Goal: Task Accomplishment & Management: Complete application form

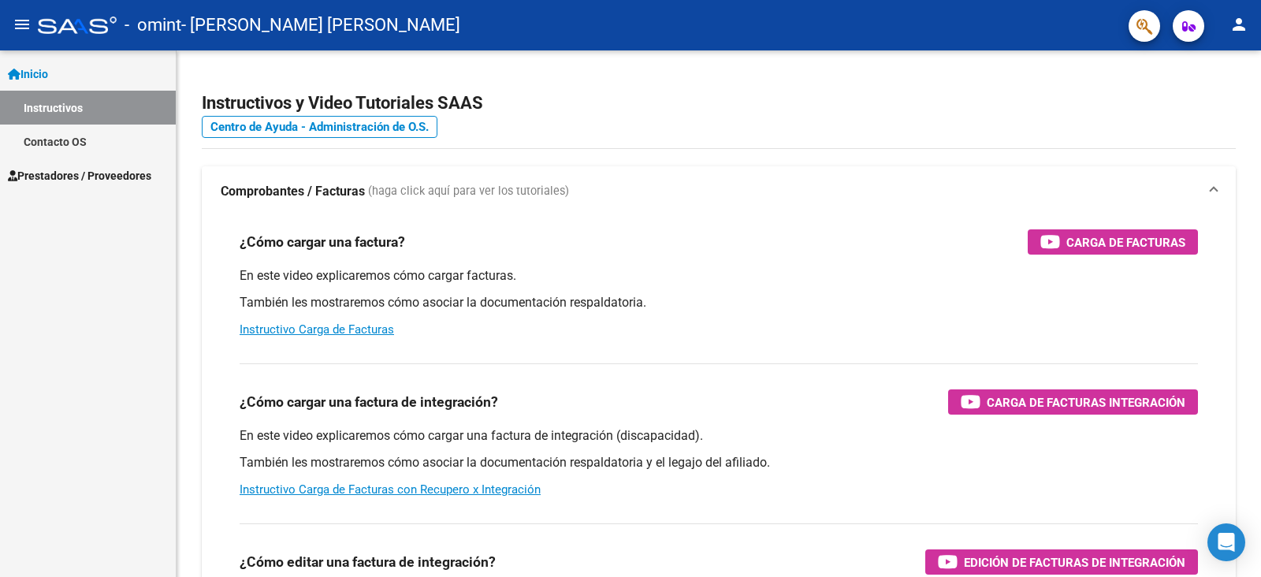
click at [66, 177] on span "Prestadores / Proveedores" at bounding box center [79, 175] width 143 height 17
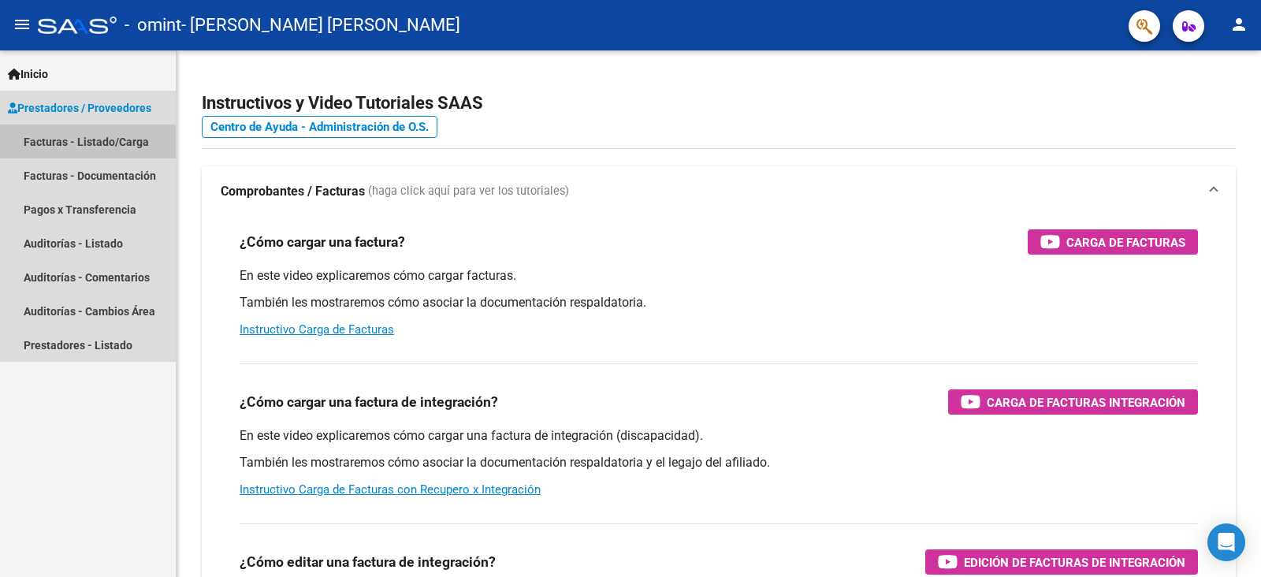
click at [69, 147] on link "Facturas - Listado/Carga" at bounding box center [88, 142] width 176 height 34
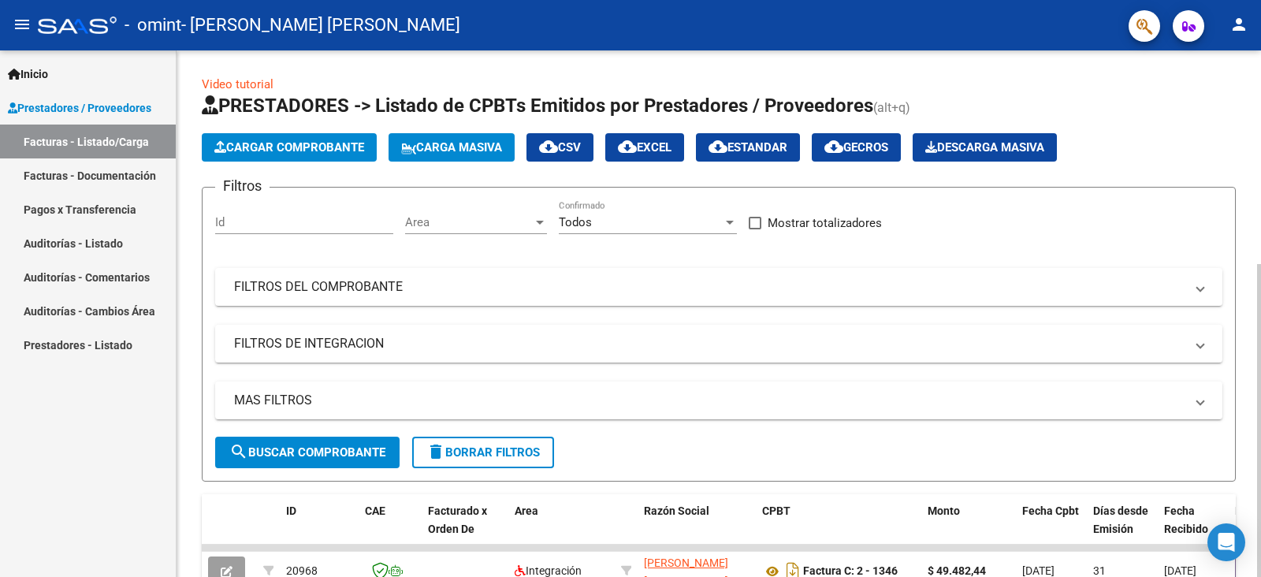
click at [264, 143] on span "Cargar Comprobante" at bounding box center [289, 147] width 150 height 14
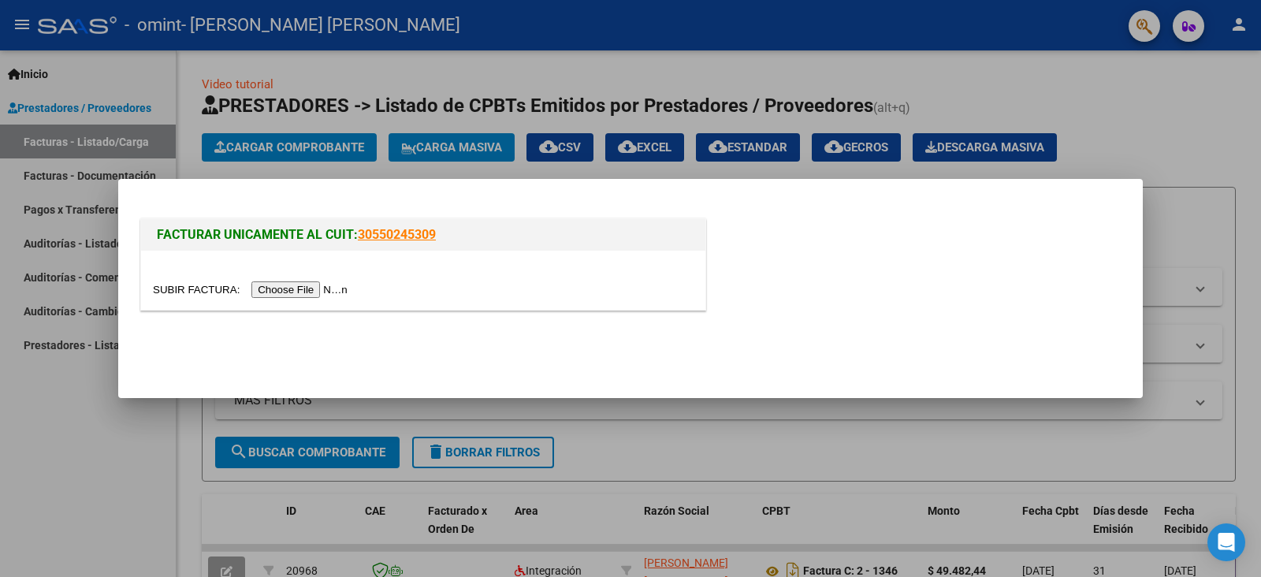
click at [296, 296] on input "file" at bounding box center [252, 289] width 199 height 17
click at [274, 295] on input "file" at bounding box center [252, 289] width 199 height 17
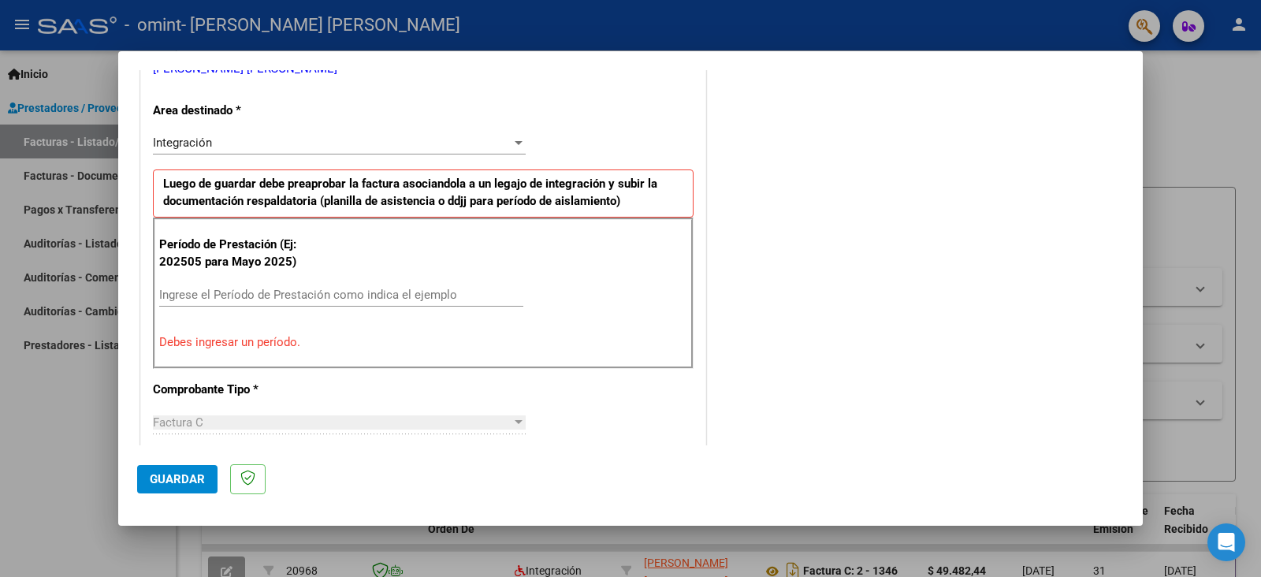
scroll to position [324, 0]
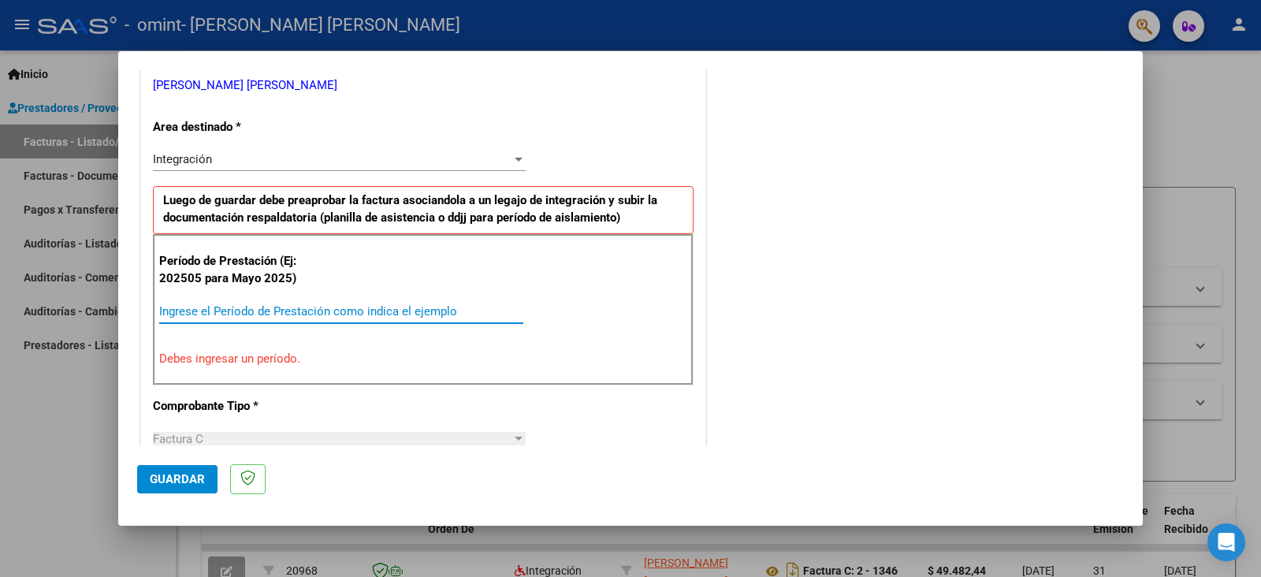
click at [203, 311] on input "Ingrese el Período de Prestación como indica el ejemplo" at bounding box center [341, 311] width 364 height 14
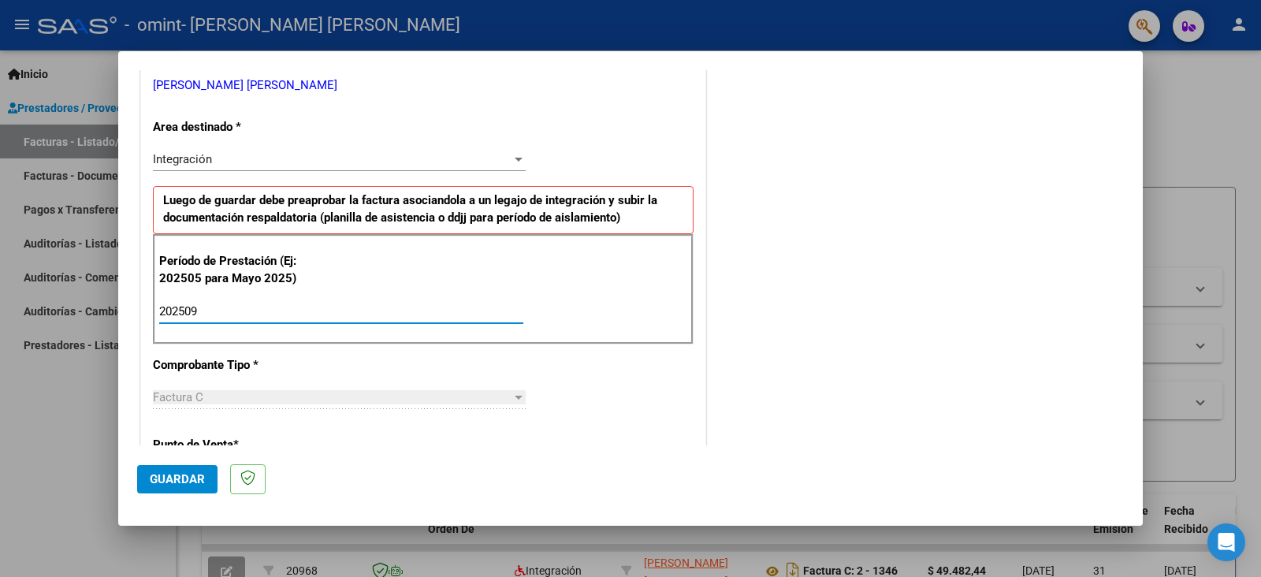
type input "202509"
click at [228, 162] on div "Integración" at bounding box center [332, 159] width 359 height 14
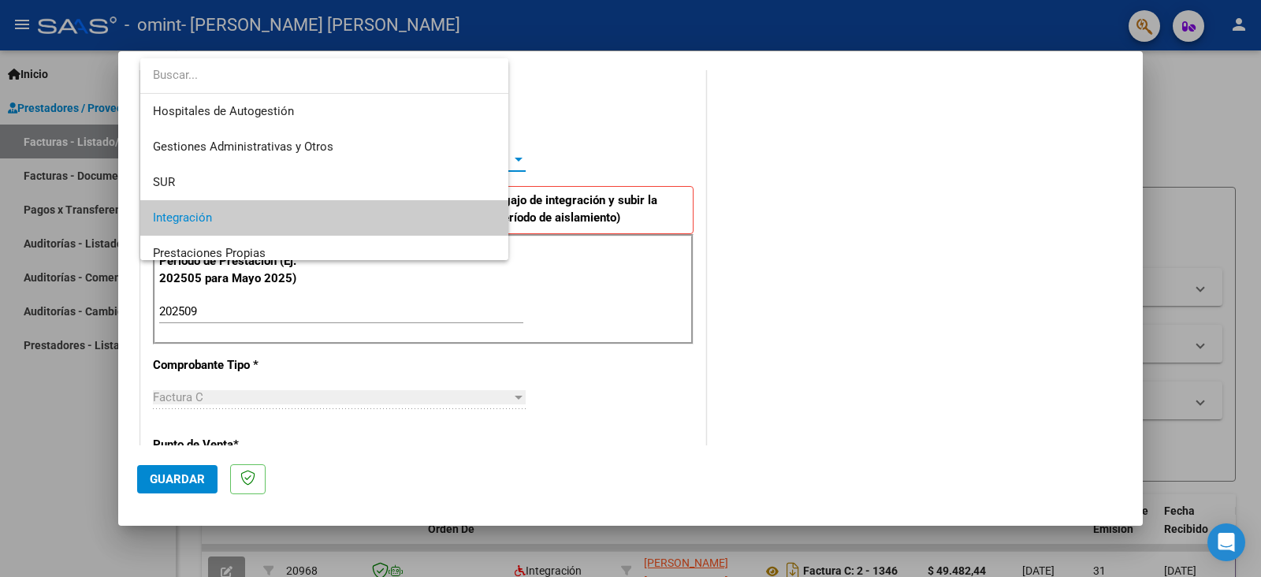
scroll to position [58, 0]
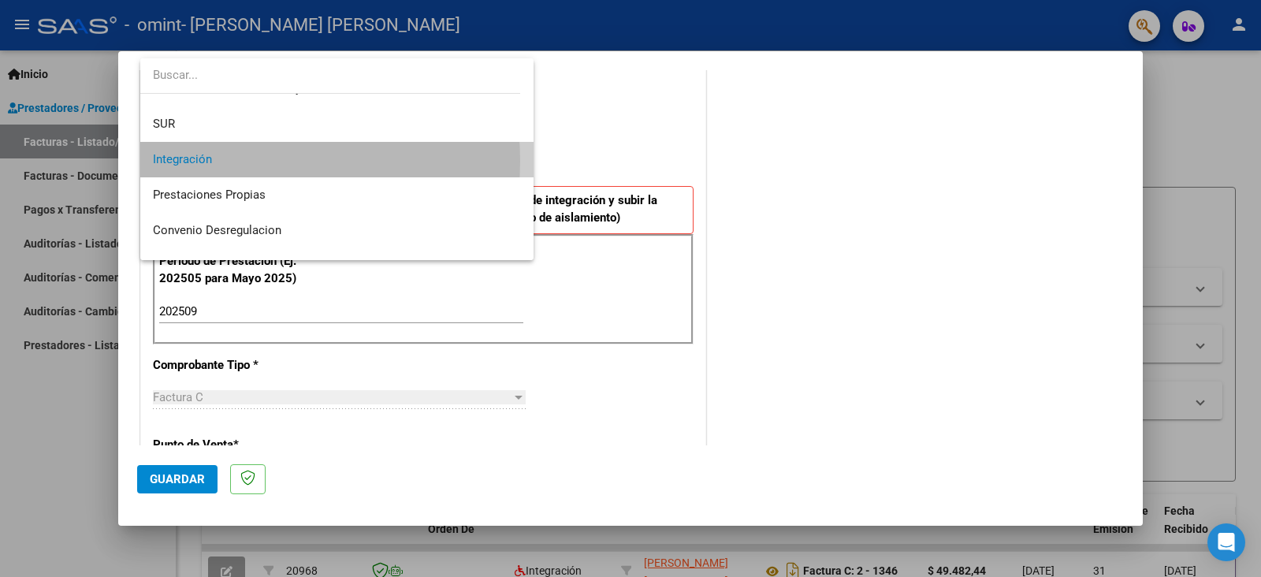
click at [229, 161] on span "Integración" at bounding box center [337, 159] width 368 height 35
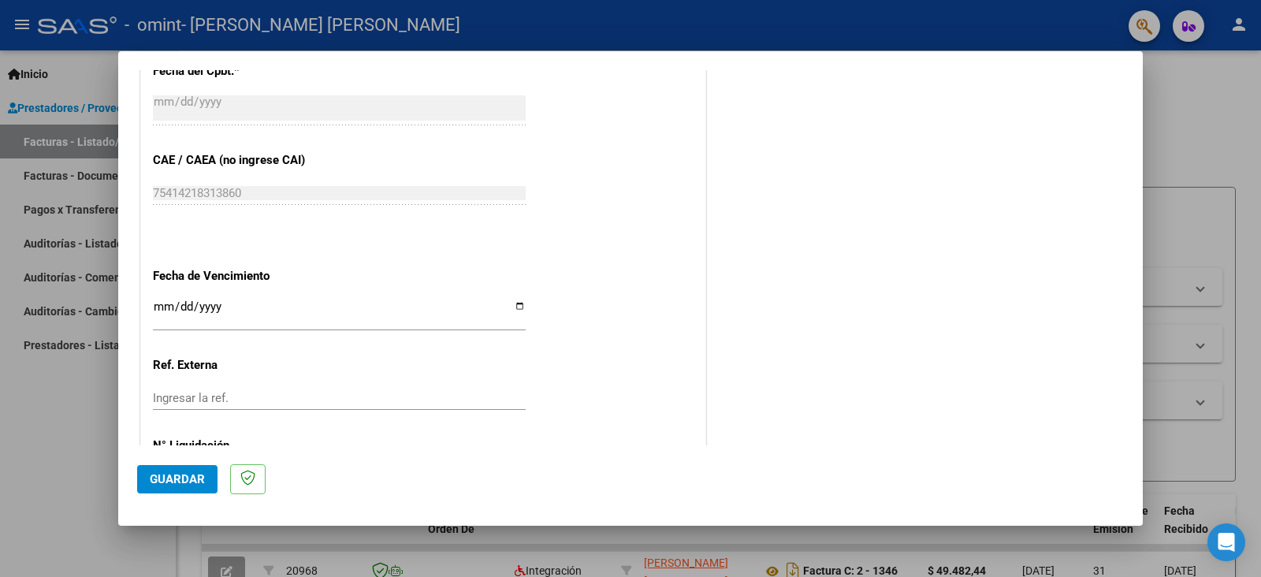
scroll to position [992, 0]
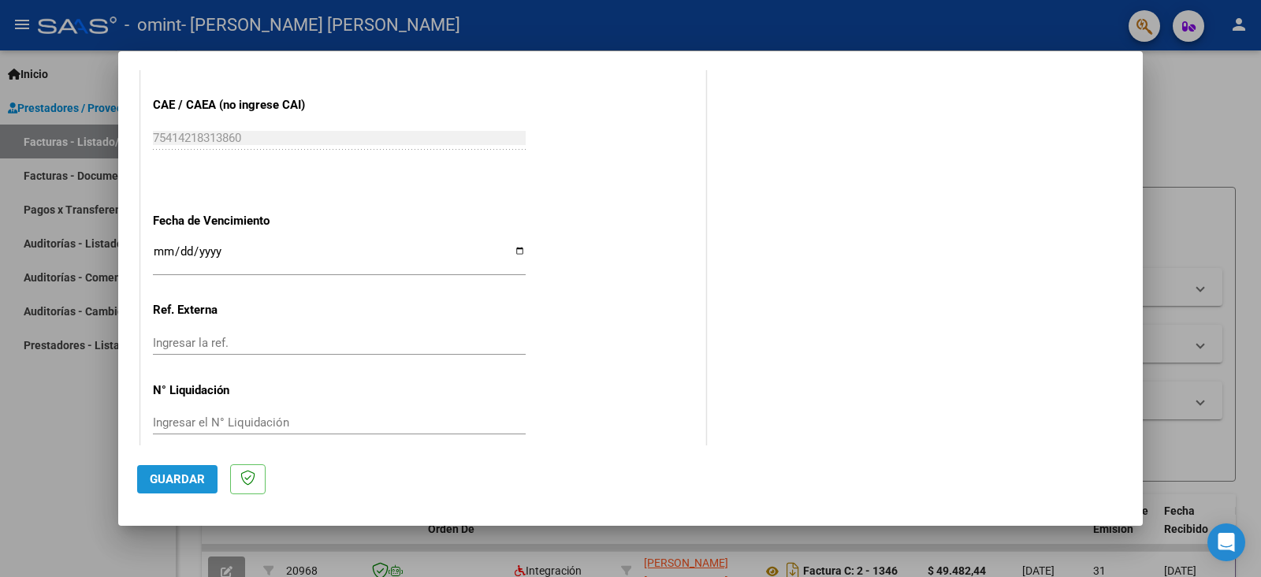
click at [178, 482] on span "Guardar" at bounding box center [177, 479] width 55 height 14
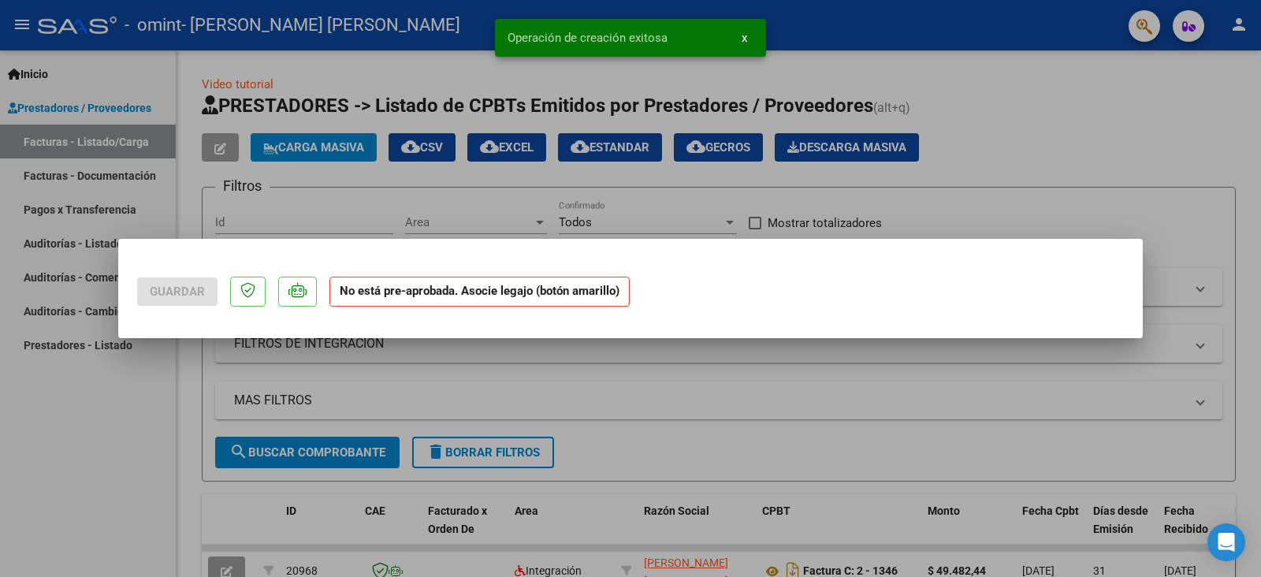
scroll to position [0, 0]
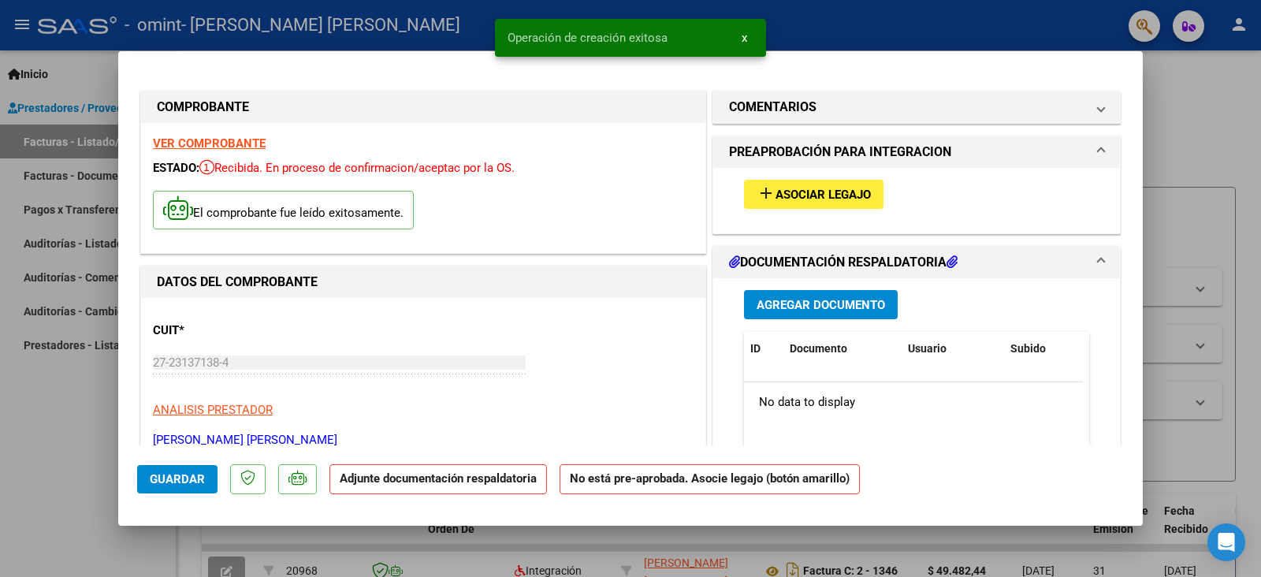
click at [831, 198] on span "Asociar Legajo" at bounding box center [822, 195] width 95 height 14
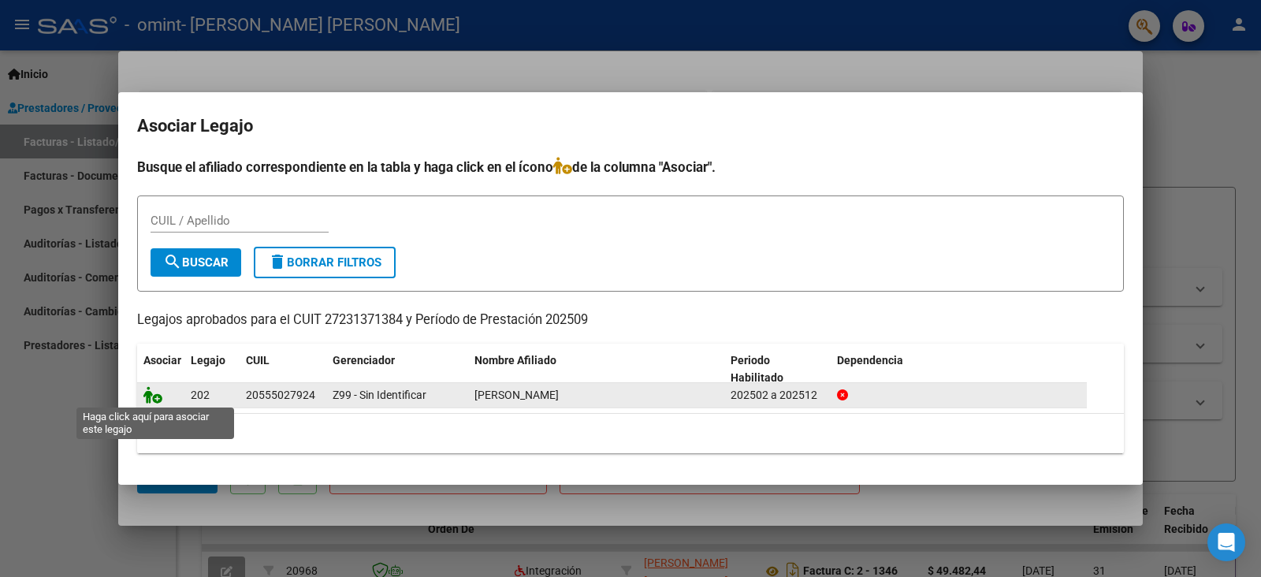
click at [153, 396] on icon at bounding box center [152, 394] width 19 height 17
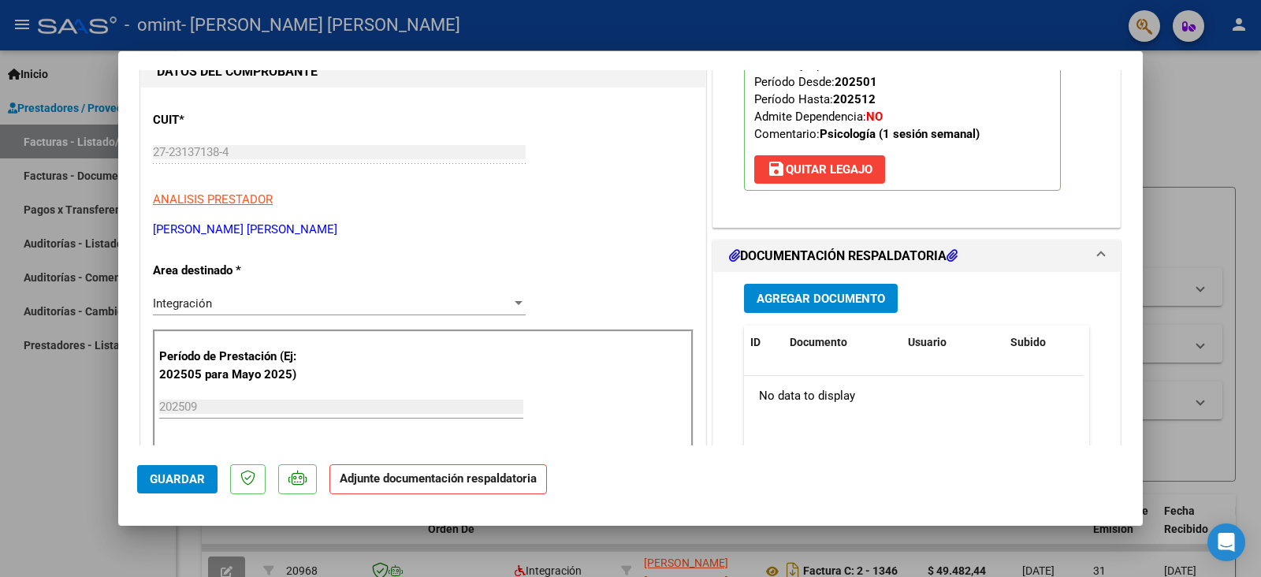
scroll to position [236, 0]
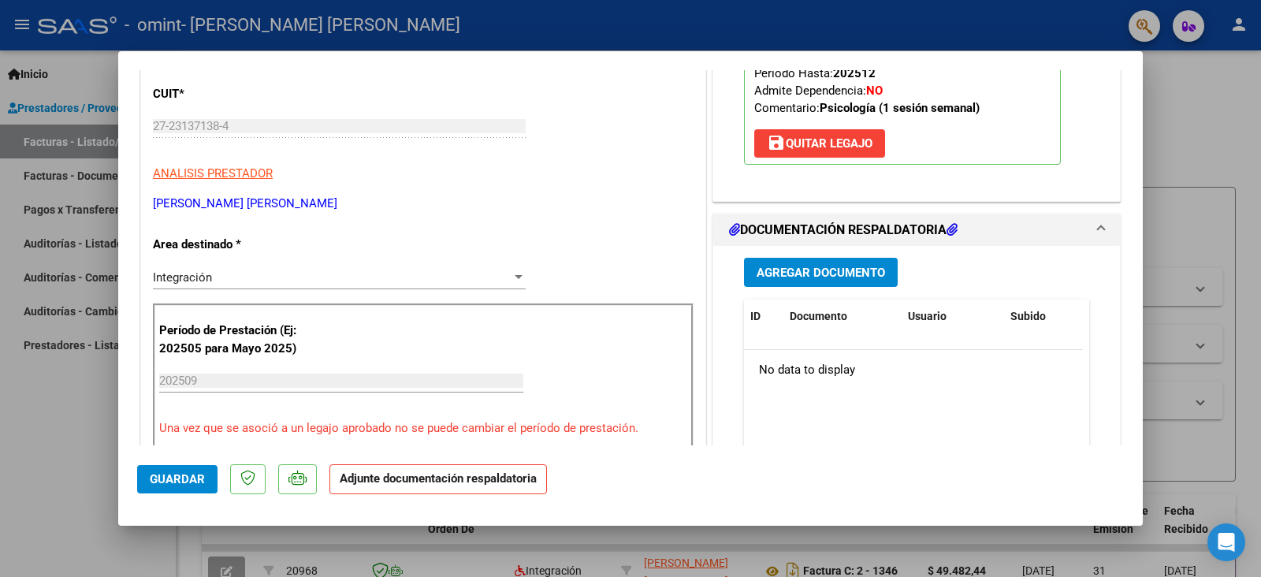
click at [789, 273] on span "Agregar Documento" at bounding box center [821, 273] width 128 height 14
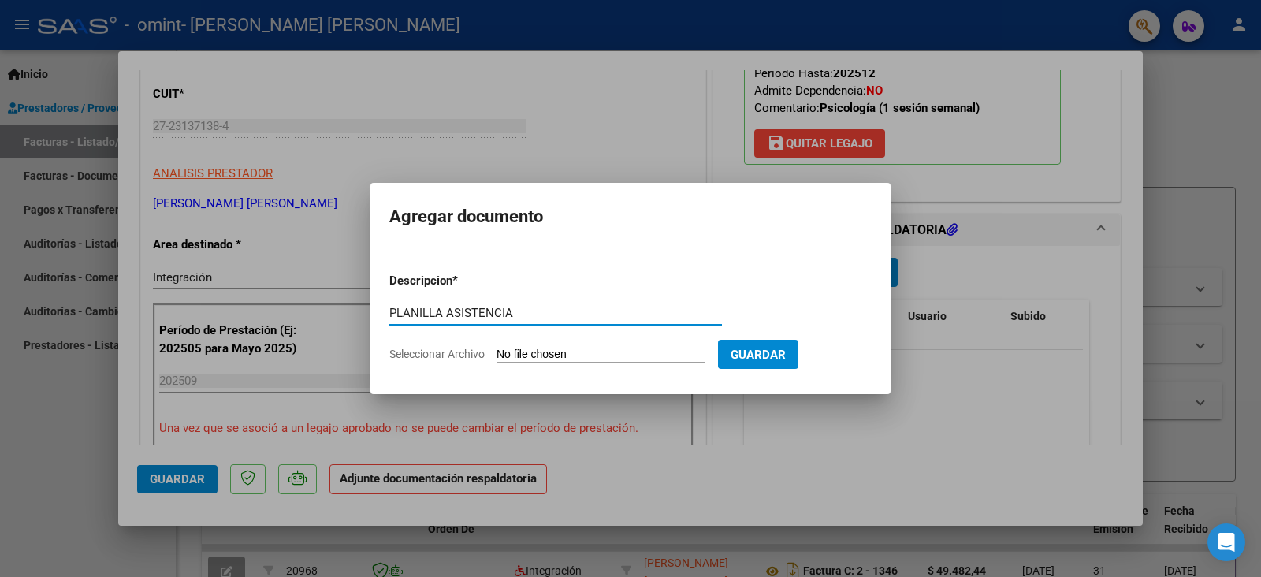
type input "PLANILLA ASISTENCIA"
click at [433, 355] on span "Seleccionar Archivo" at bounding box center [436, 354] width 95 height 13
click at [496, 355] on input "Seleccionar Archivo" at bounding box center [600, 355] width 209 height 15
type input "C:\fakepath\fracarrero.pdf"
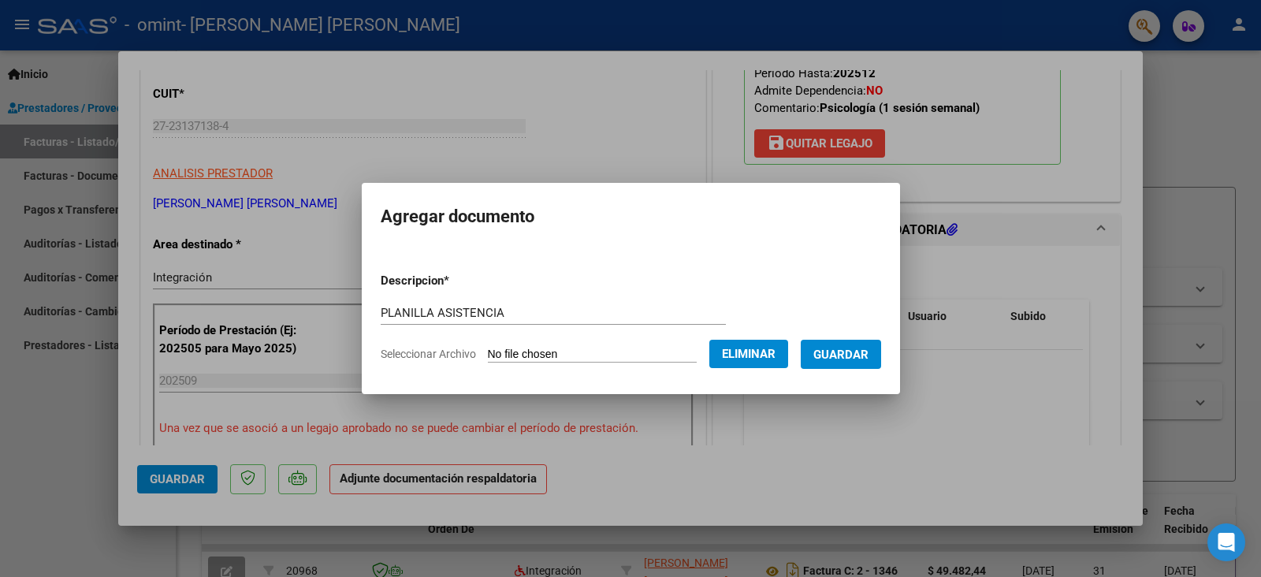
click at [816, 354] on span "Guardar" at bounding box center [840, 355] width 55 height 14
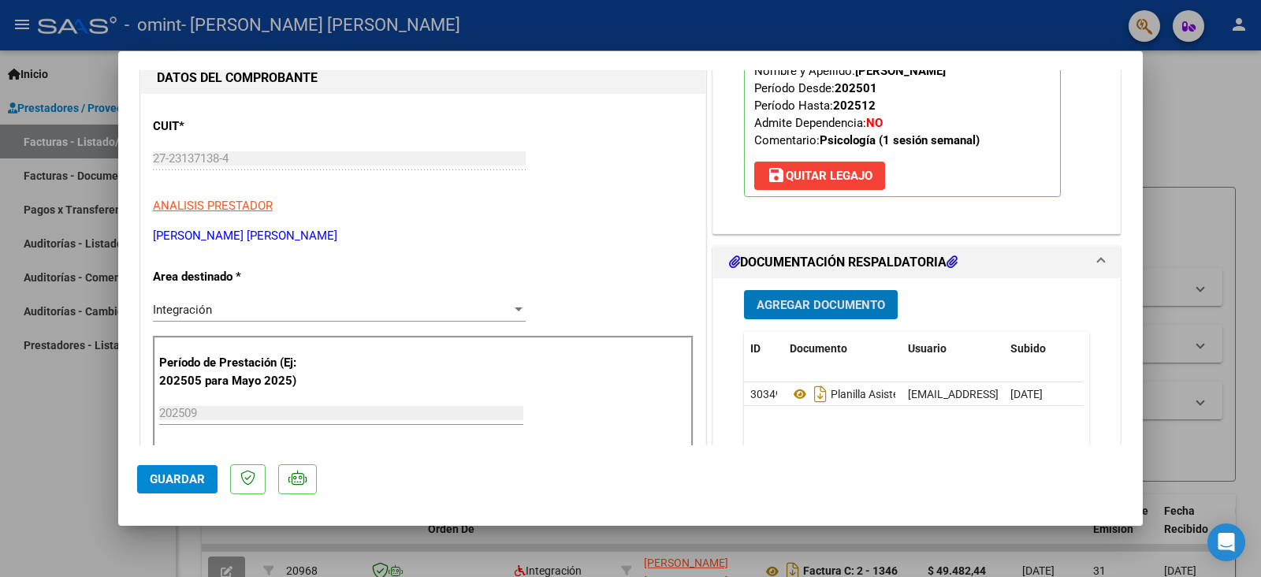
scroll to position [70, 0]
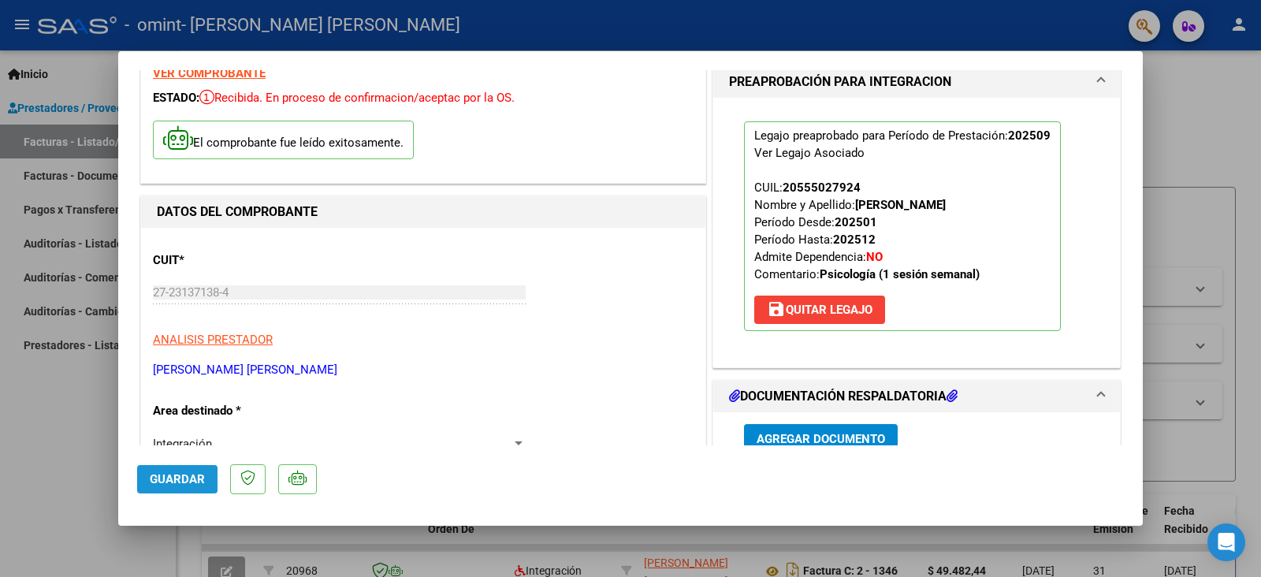
click at [162, 479] on span "Guardar" at bounding box center [177, 479] width 55 height 14
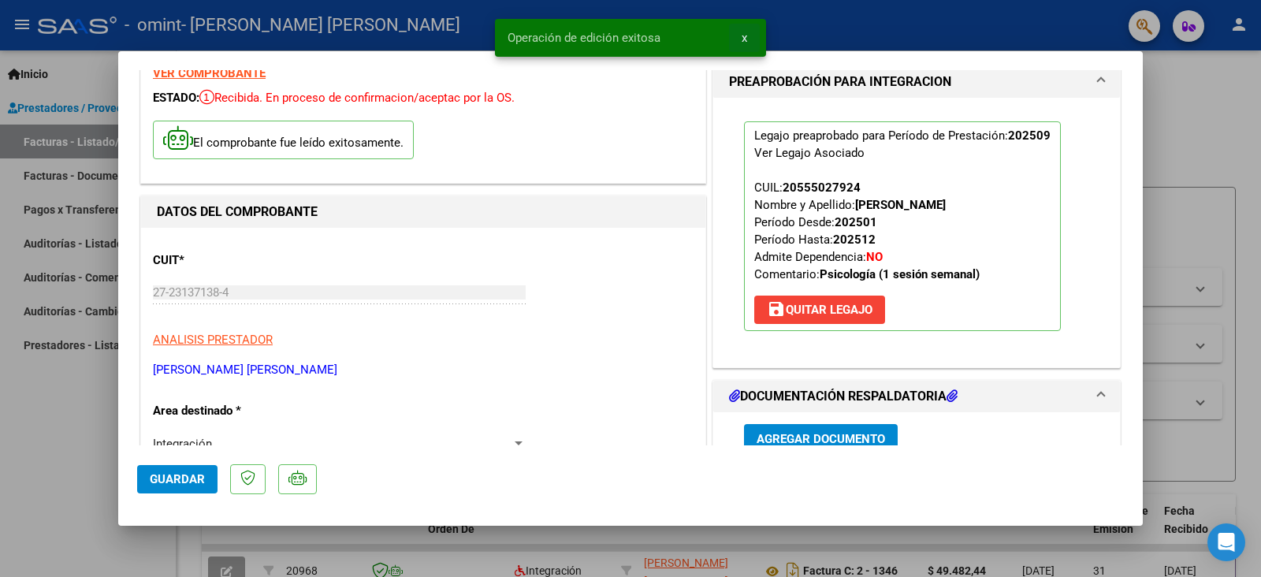
click at [745, 39] on span "x" at bounding box center [745, 38] width 6 height 14
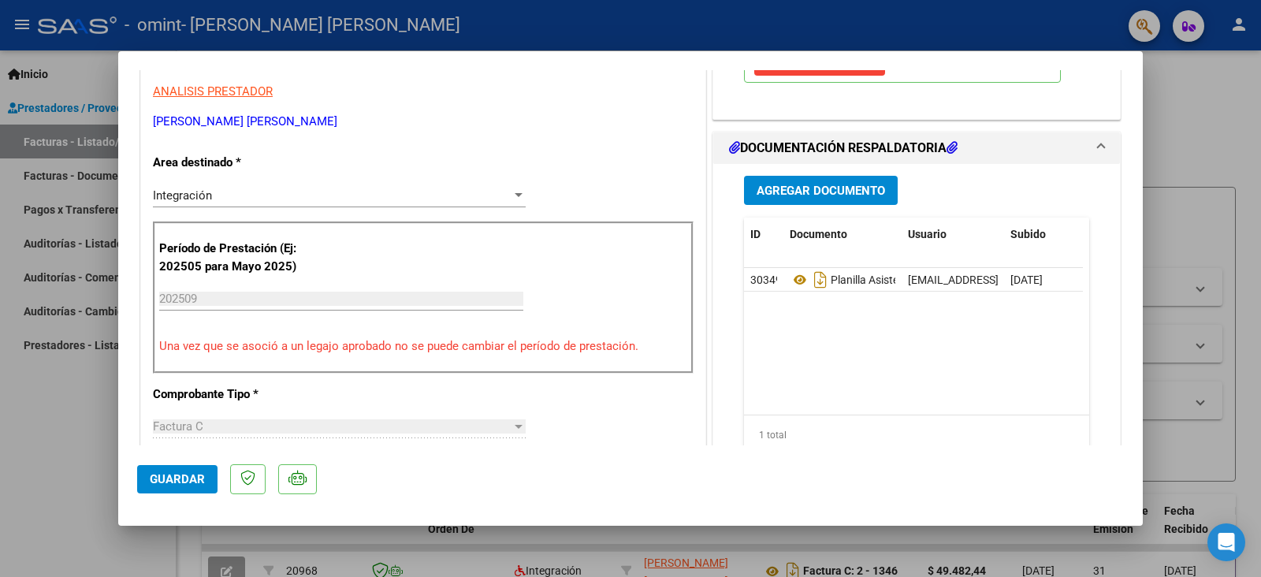
scroll to position [0, 0]
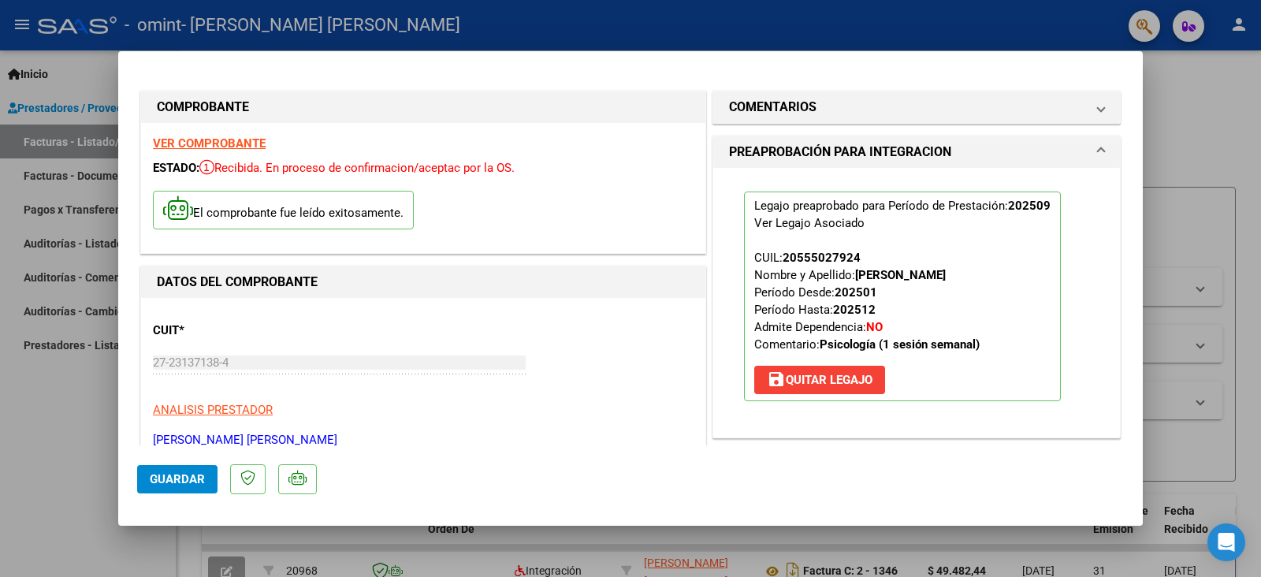
click at [56, 463] on div at bounding box center [630, 288] width 1261 height 577
